Goal: Ask a question

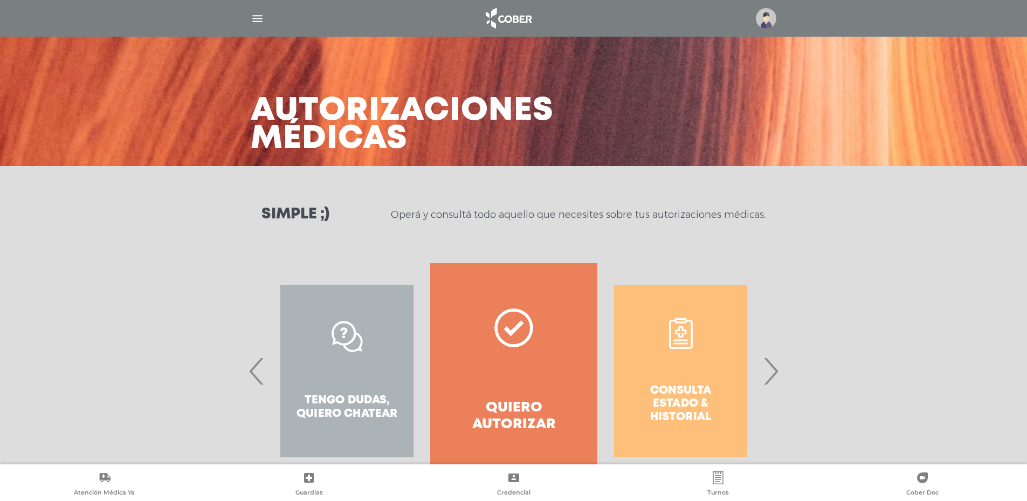
click at [707, 375] on div "Consulta estado & historial" at bounding box center [680, 371] width 167 height 216
click at [781, 371] on div "Consulta estado & historial Prácticas de autorización automática Tengo dudas, q…" at bounding box center [514, 371] width 552 height 216
click at [775, 371] on span "›" at bounding box center [770, 371] width 21 height 58
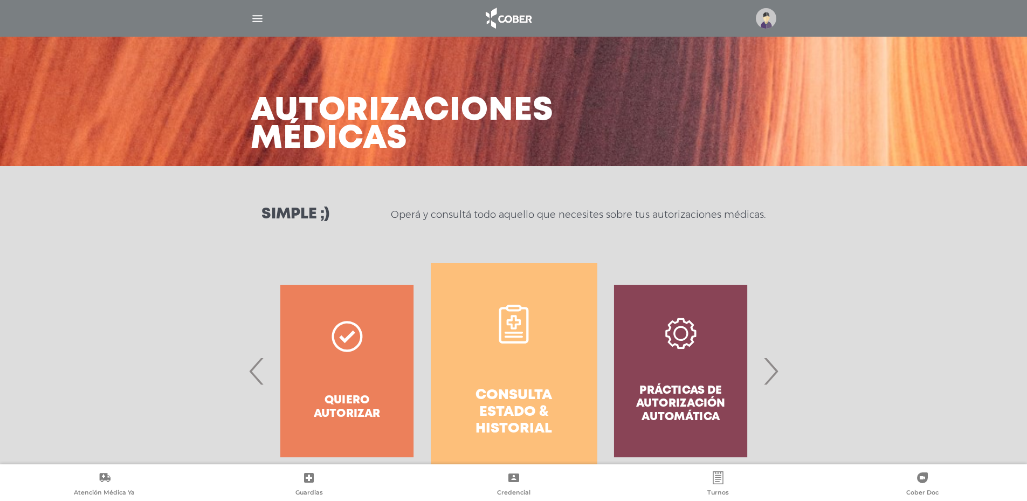
click at [516, 351] on link "Consulta estado & historial" at bounding box center [514, 371] width 167 height 216
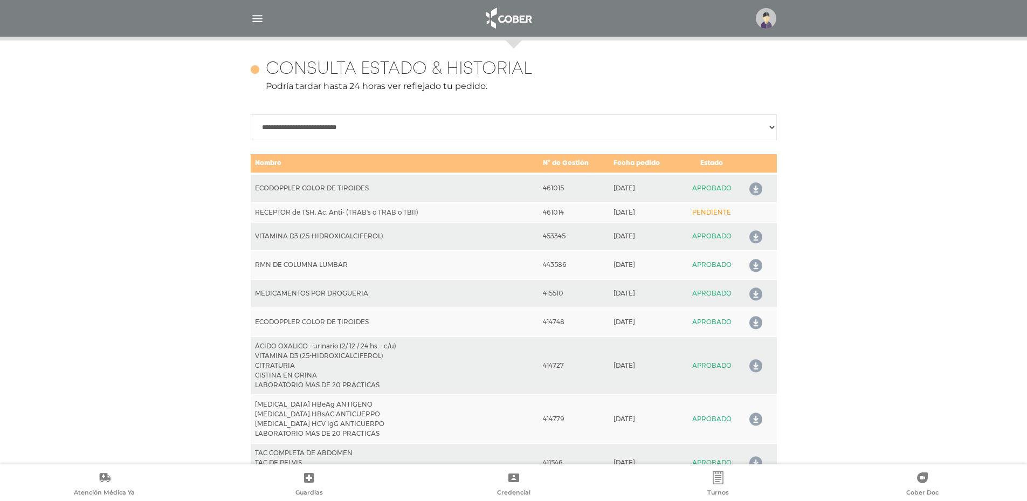
scroll to position [479, 0]
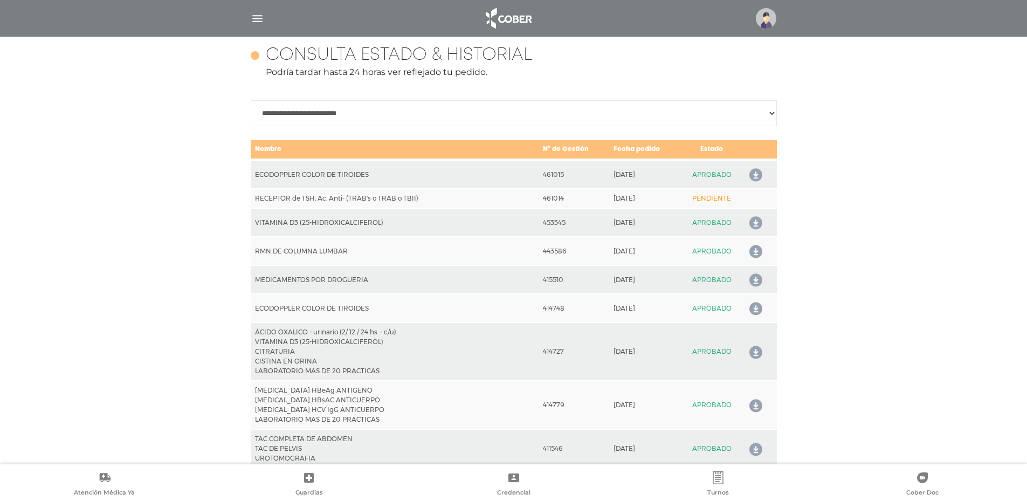
click at [757, 177] on icon at bounding box center [753, 175] width 17 height 17
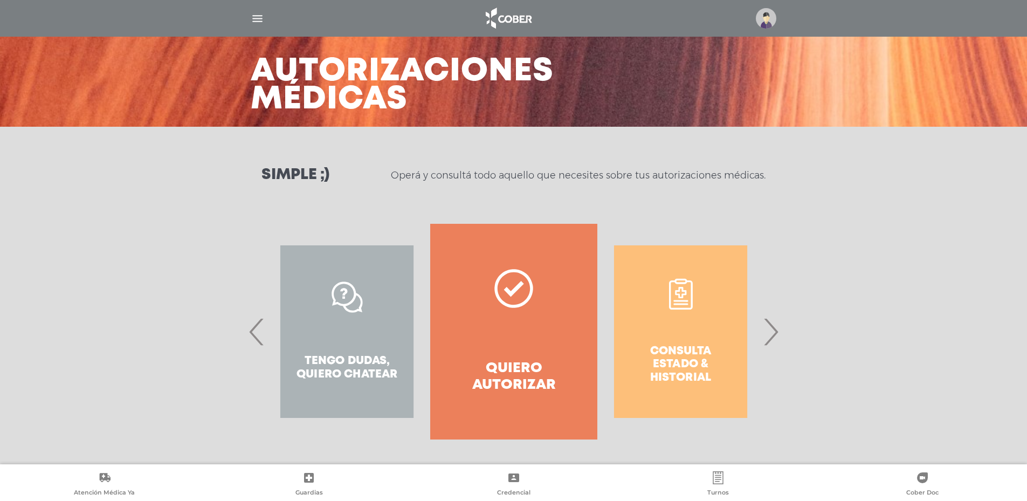
scroll to position [40, 0]
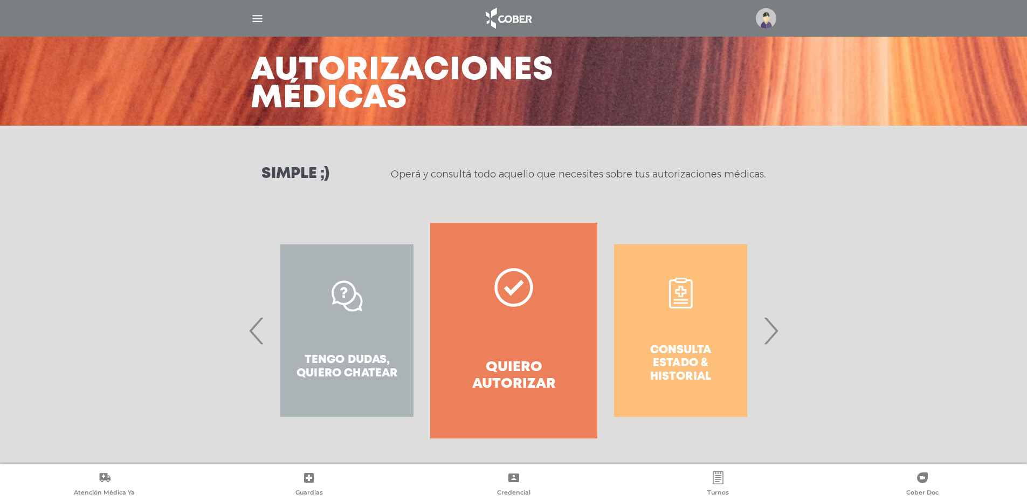
click at [768, 334] on span "›" at bounding box center [770, 330] width 21 height 58
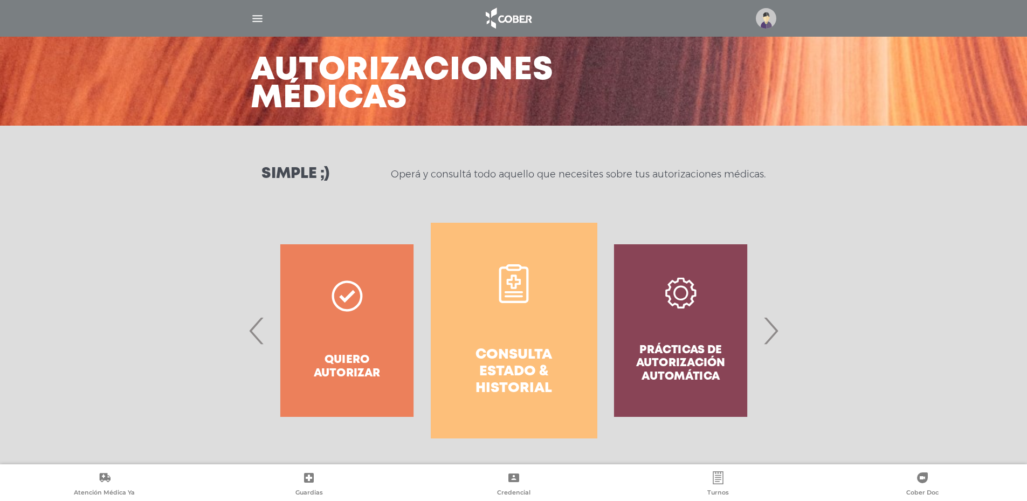
click at [536, 316] on link "Consulta estado & historial" at bounding box center [514, 331] width 167 height 216
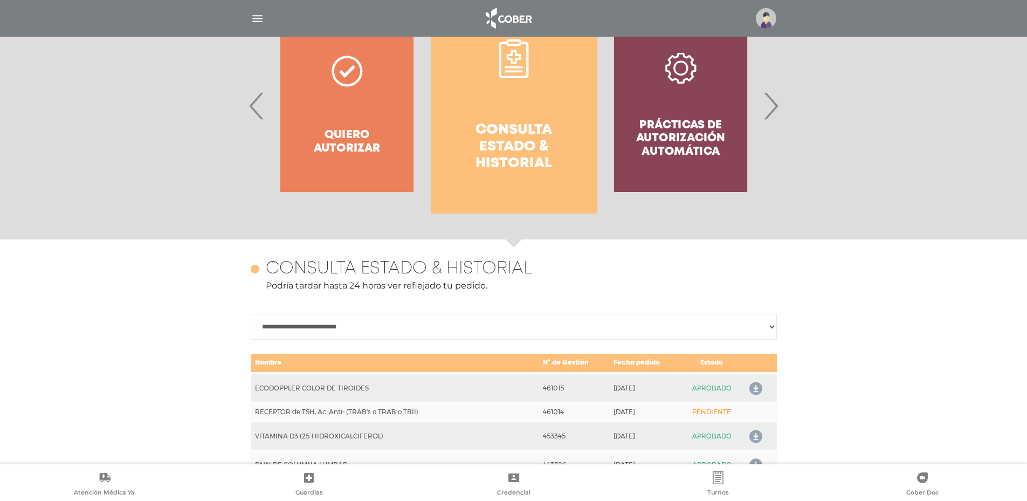
scroll to position [245, 0]
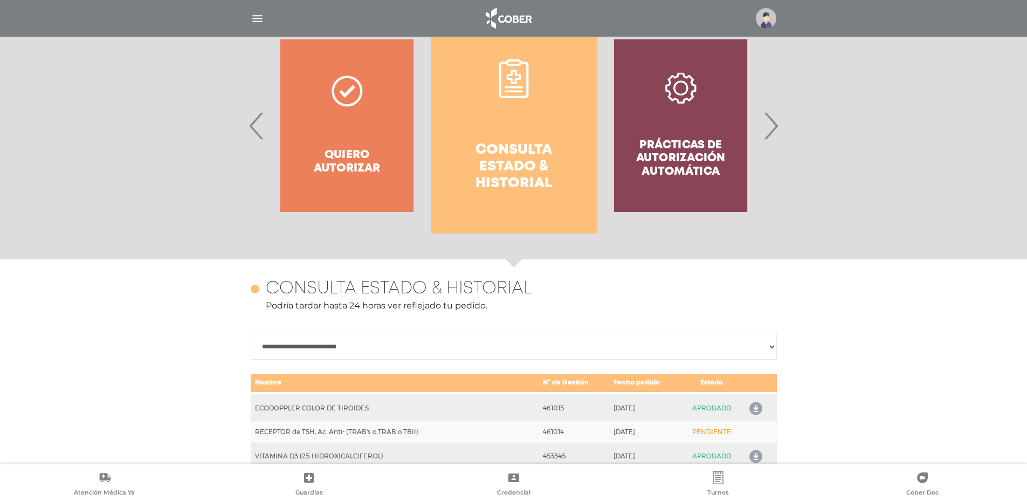
click at [775, 129] on span "›" at bounding box center [770, 125] width 21 height 58
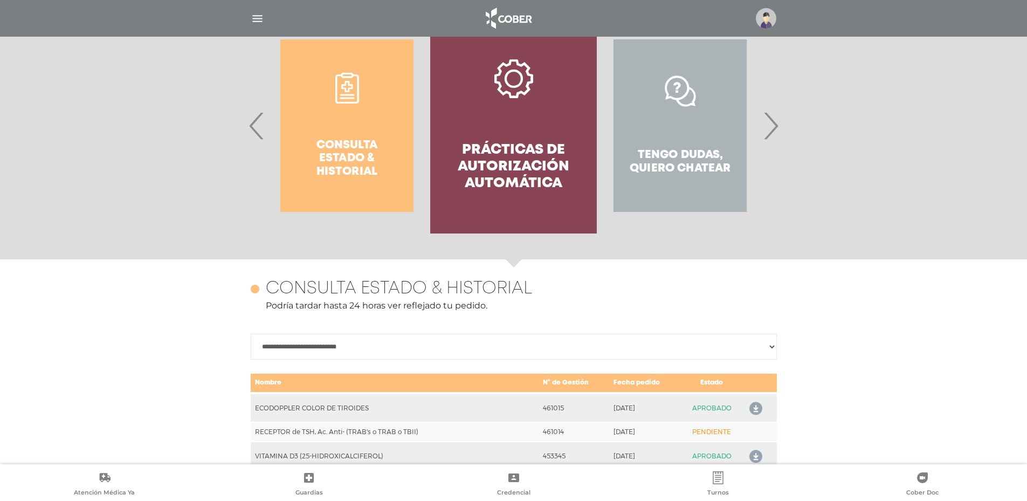
click at [775, 129] on span "›" at bounding box center [770, 125] width 21 height 58
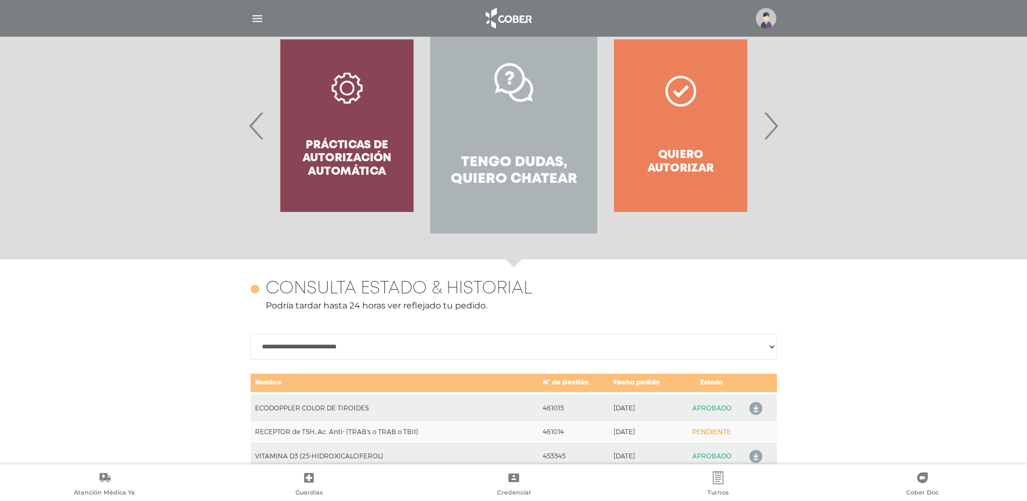
click at [693, 89] on div "Quiero autorizar" at bounding box center [680, 126] width 167 height 216
click at [477, 130] on link "Tengo dudas, quiero chatear" at bounding box center [513, 126] width 167 height 216
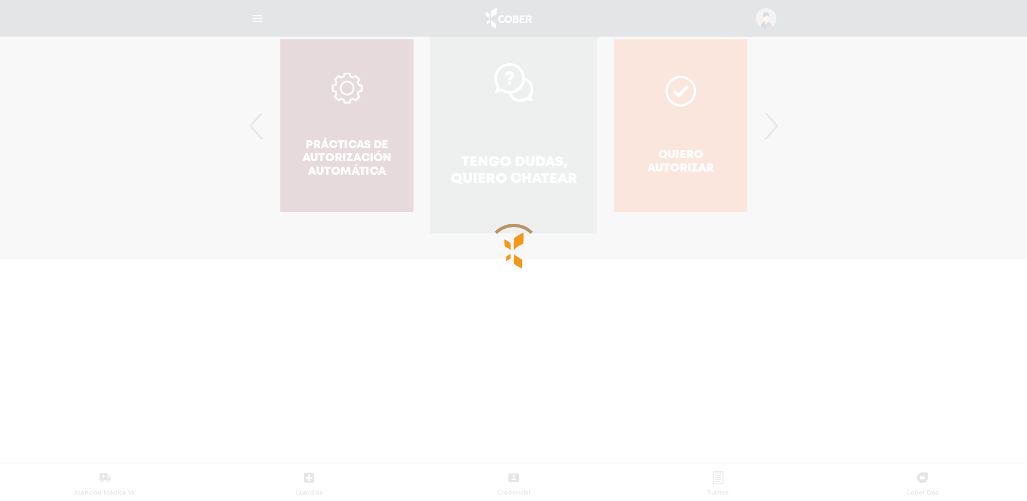
scroll to position [345, 0]
